Goal: Transaction & Acquisition: Purchase product/service

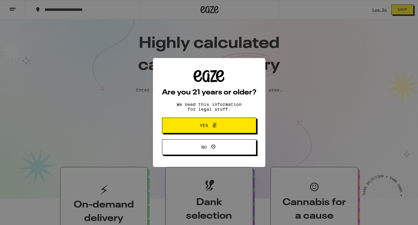
click at [215, 128] on icon at bounding box center [215, 125] width 4 height 5
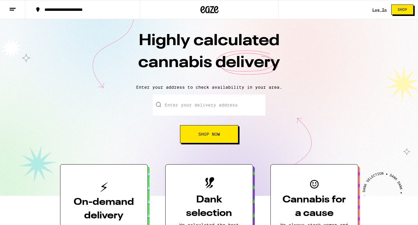
click at [178, 103] on input "Enter your delivery address" at bounding box center [209, 104] width 113 height 21
type input "[STREET_ADDRESS]"
type input "27"
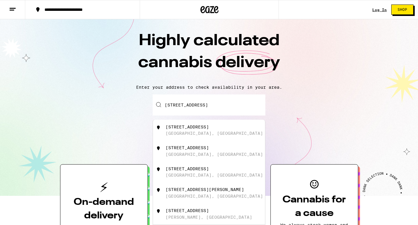
click at [210, 135] on div "[GEOGRAPHIC_DATA], [GEOGRAPHIC_DATA]" at bounding box center [214, 133] width 97 height 5
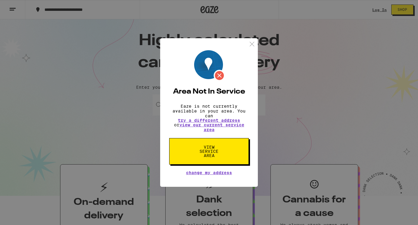
click at [251, 40] on img at bounding box center [252, 44] width 8 height 8
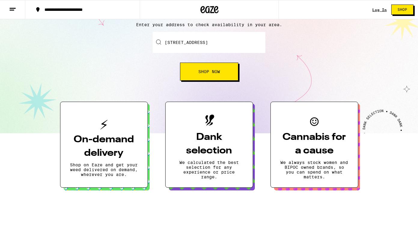
scroll to position [78, 0]
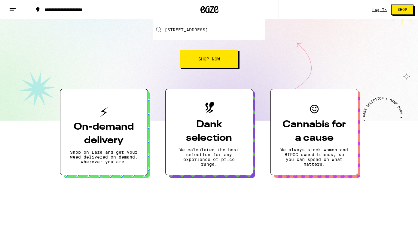
click at [199, 31] on input "[STREET_ADDRESS]" at bounding box center [209, 29] width 113 height 21
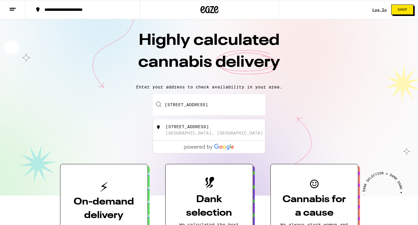
scroll to position [0, 9]
drag, startPoint x: 208, startPoint y: 105, endPoint x: 279, endPoint y: 96, distance: 72.1
click at [279, 96] on div "Enter your delivery address [STREET_ADDRESS] [STREET_ADDRESS] Shop Now" at bounding box center [209, 118] width 406 height 49
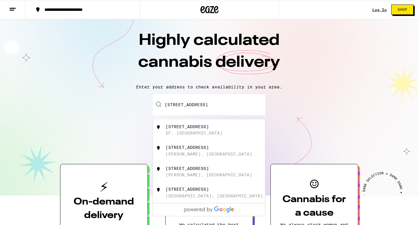
click at [192, 133] on div "[STREET_ADDRESS]" at bounding box center [219, 129] width 107 height 11
type input "[STREET_ADDRESS]"
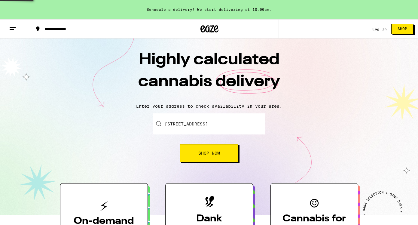
scroll to position [22, 0]
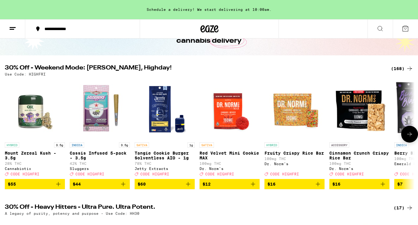
scroll to position [48, 0]
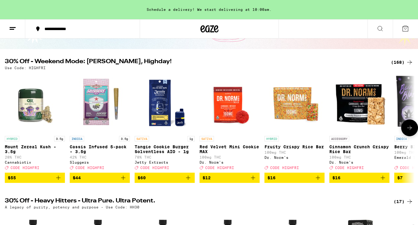
click at [409, 123] on button at bounding box center [409, 127] width 17 height 17
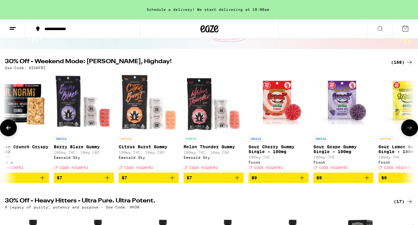
scroll to position [0, 343]
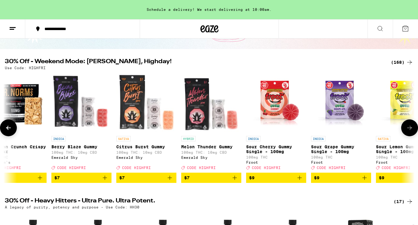
click at [409, 123] on button at bounding box center [409, 127] width 17 height 17
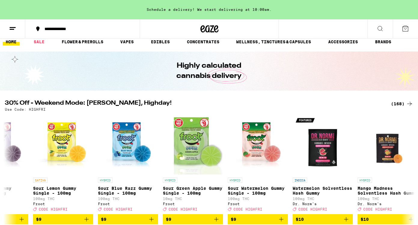
scroll to position [0, 0]
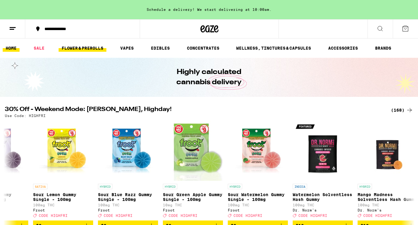
click at [86, 47] on link "FLOWER & PREROLLS" at bounding box center [83, 47] width 48 height 7
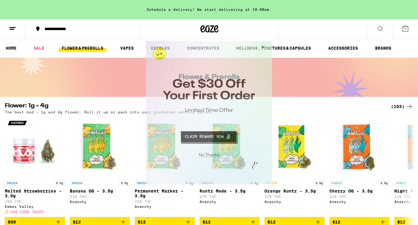
click at [210, 152] on button "Close Modal" at bounding box center [208, 153] width 122 height 9
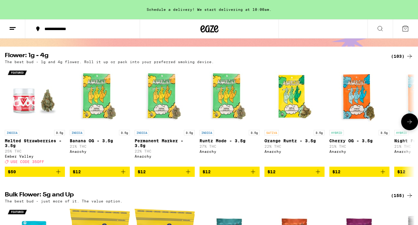
scroll to position [49, 0]
